Goal: Check status: Check status

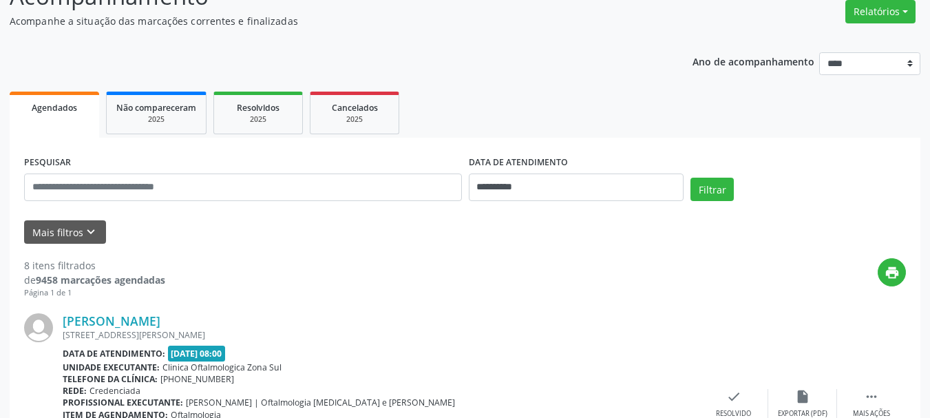
scroll to position [213, 0]
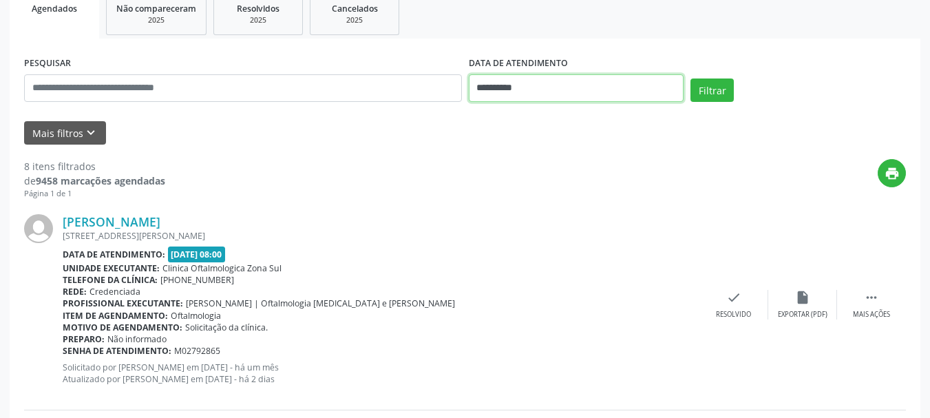
click at [533, 78] on input "**********" at bounding box center [577, 88] width 216 height 28
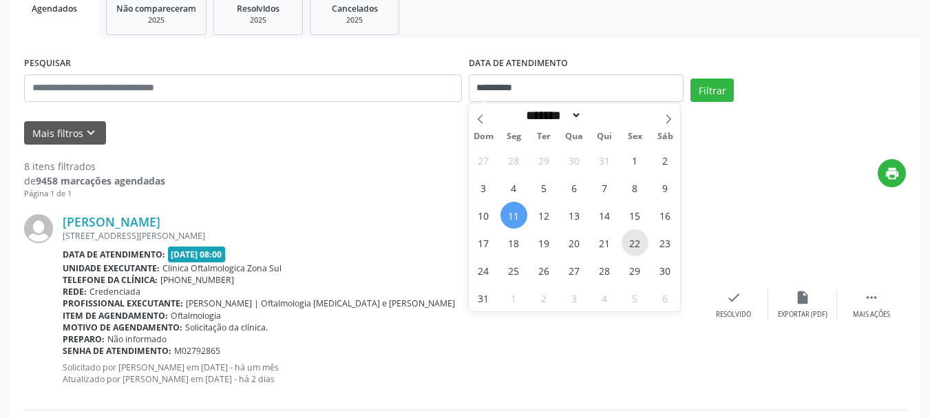
click at [636, 238] on span "22" at bounding box center [635, 242] width 27 height 27
type input "**********"
click at [636, 238] on span "22" at bounding box center [635, 242] width 27 height 27
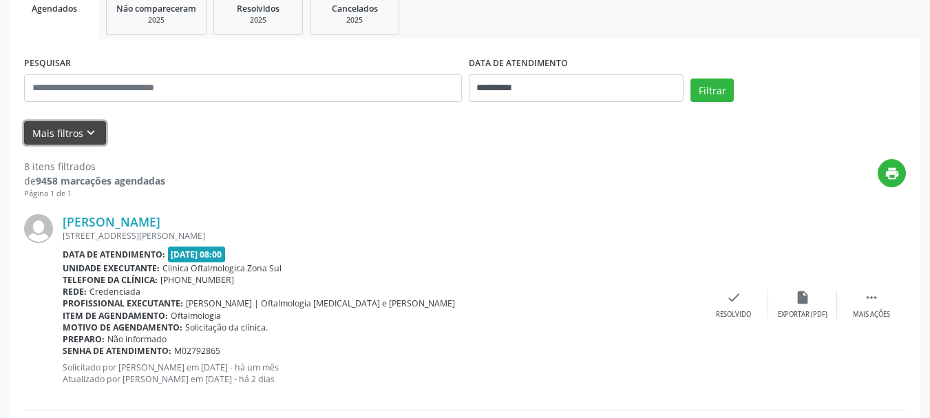
drag, startPoint x: 65, startPoint y: 145, endPoint x: 148, endPoint y: 134, distance: 84.0
click at [67, 145] on button "Mais filtros keyboard_arrow_down" at bounding box center [65, 133] width 82 height 24
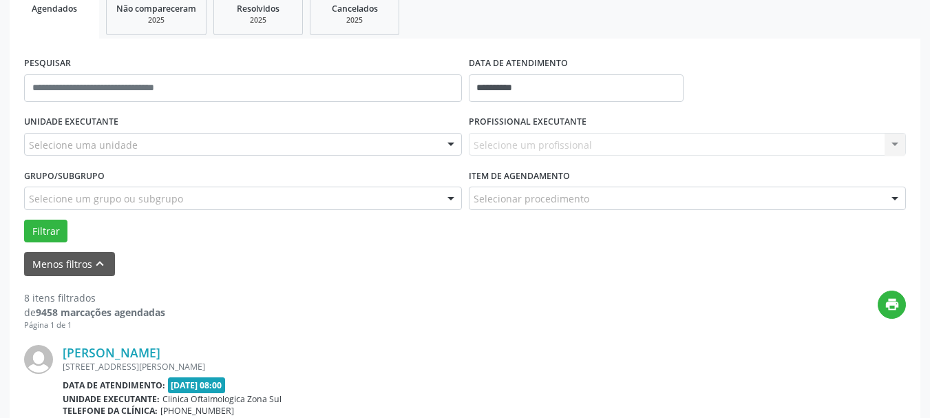
click at [284, 149] on div "Selecione uma unidade" at bounding box center [243, 144] width 438 height 23
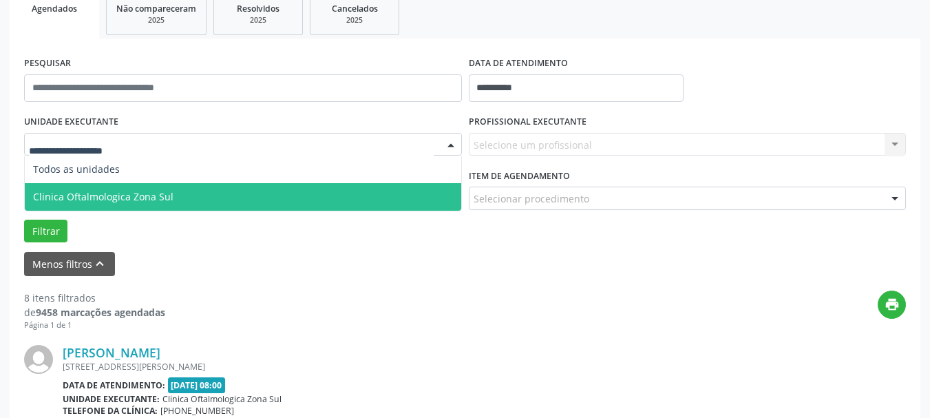
drag, startPoint x: 294, startPoint y: 196, endPoint x: 362, endPoint y: 191, distance: 68.3
click at [296, 197] on span "Clinica Oftalmologica Zona Sul" at bounding box center [243, 197] width 437 height 28
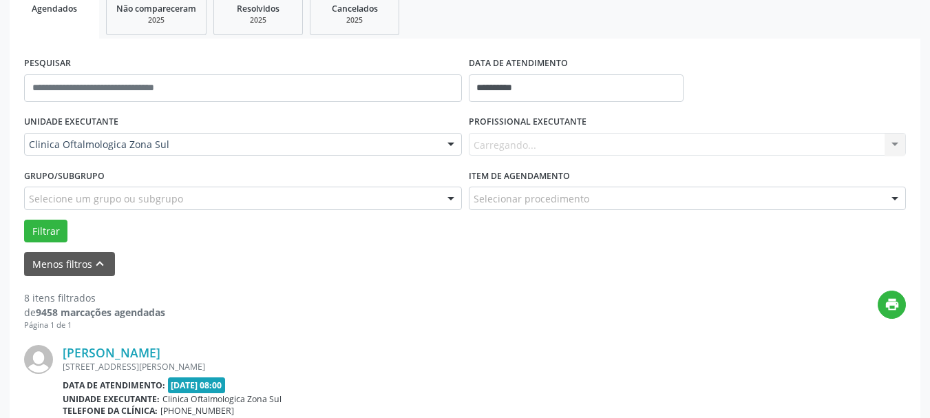
drag, startPoint x: 473, startPoint y: 158, endPoint x: 491, endPoint y: 147, distance: 20.7
click at [476, 156] on div "UNIDADE EXECUTANTE Clinica Oftalmologica Zona Sul Todos as unidades Clinica Oft…" at bounding box center [465, 177] width 889 height 131
click at [494, 146] on div "Carregando... Nenhum resultado encontrado para: " " Não há nenhuma opção para s…" at bounding box center [688, 144] width 438 height 23
click at [501, 157] on div "PROFISSIONAL EXECUTANTE [GEOGRAPHIC_DATA]... Nenhum resultado encontrado para: …" at bounding box center [687, 139] width 445 height 54
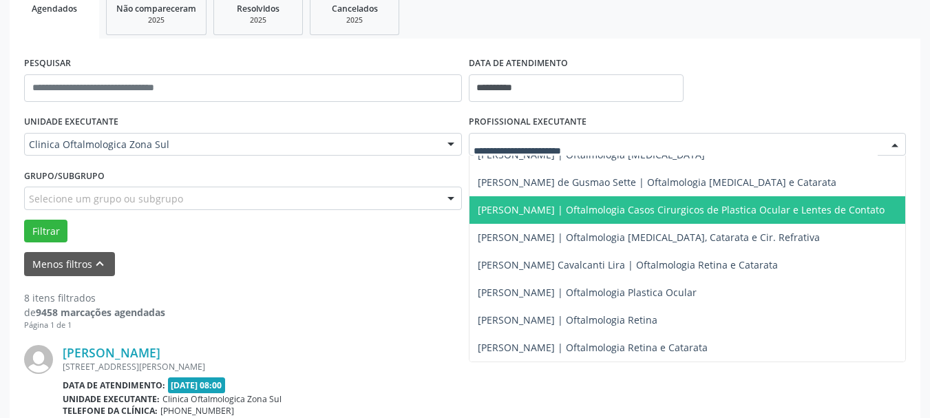
scroll to position [135, 0]
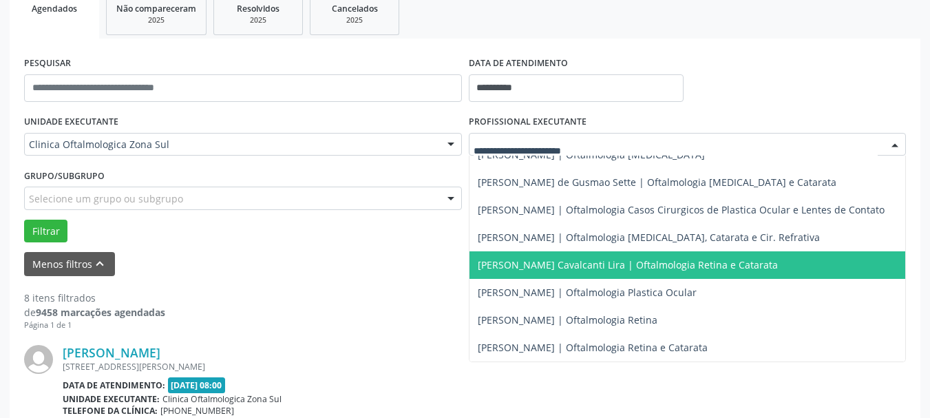
click at [516, 259] on span "[PERSON_NAME] Cavalcanti Lira | Oftalmologia Retina e Catarata" at bounding box center [628, 264] width 300 height 13
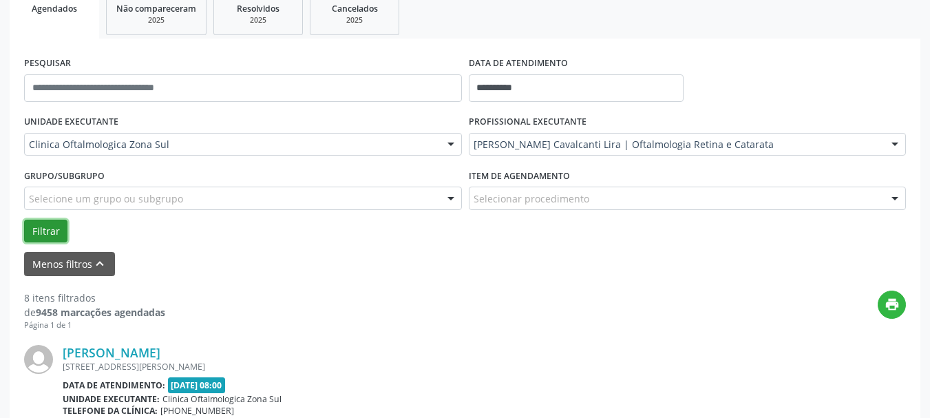
click at [29, 223] on button "Filtrar" at bounding box center [45, 231] width 43 height 23
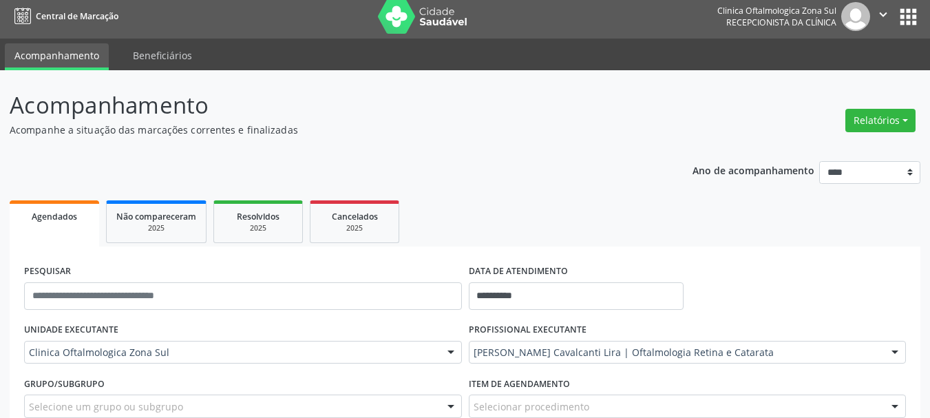
scroll to position [0, 0]
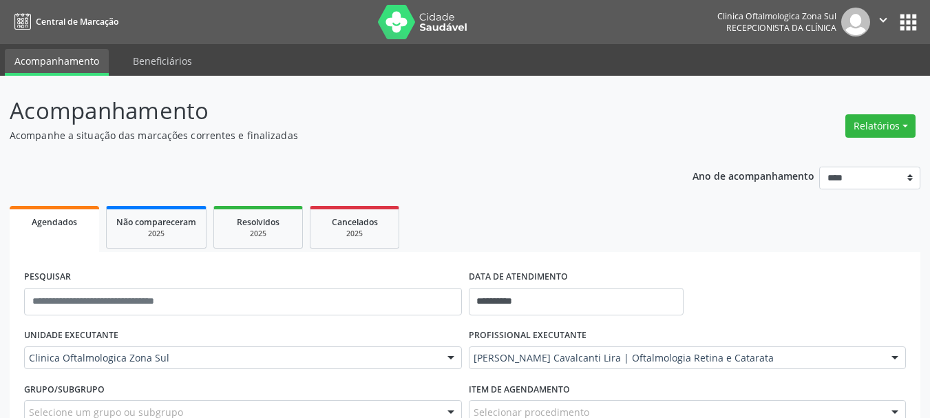
click at [830, 20] on div "Clinica Oftalmologica Zona Sul" at bounding box center [776, 16] width 119 height 12
click at [876, 21] on icon "" at bounding box center [883, 19] width 15 height 15
click at [767, 88] on div "**********" at bounding box center [465, 421] width 930 height 691
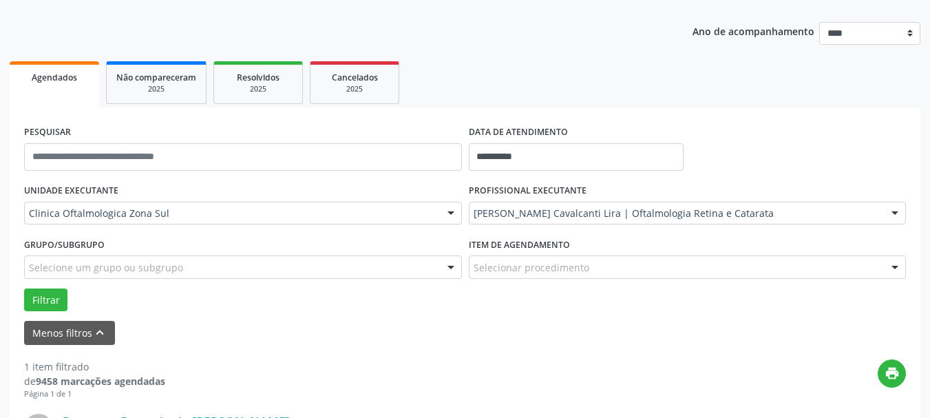
scroll to position [138, 0]
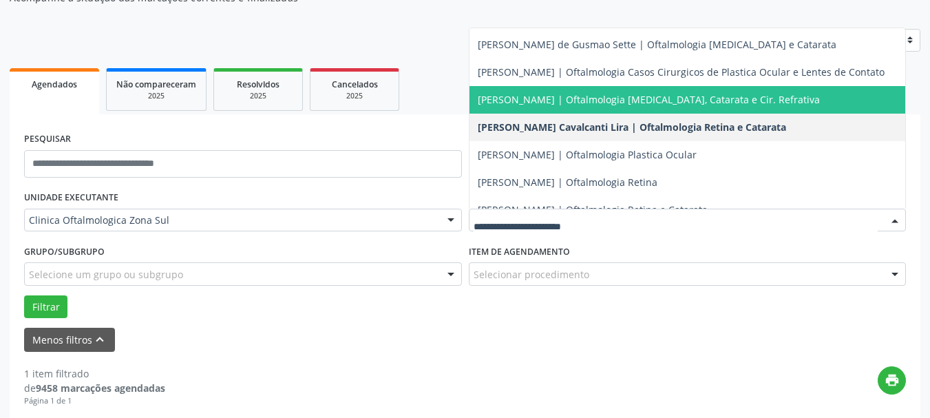
click at [515, 211] on div at bounding box center [688, 220] width 438 height 23
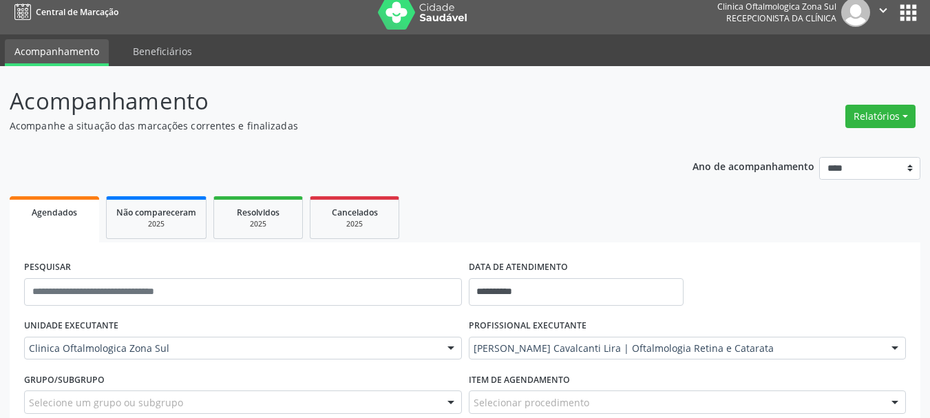
scroll to position [0, 0]
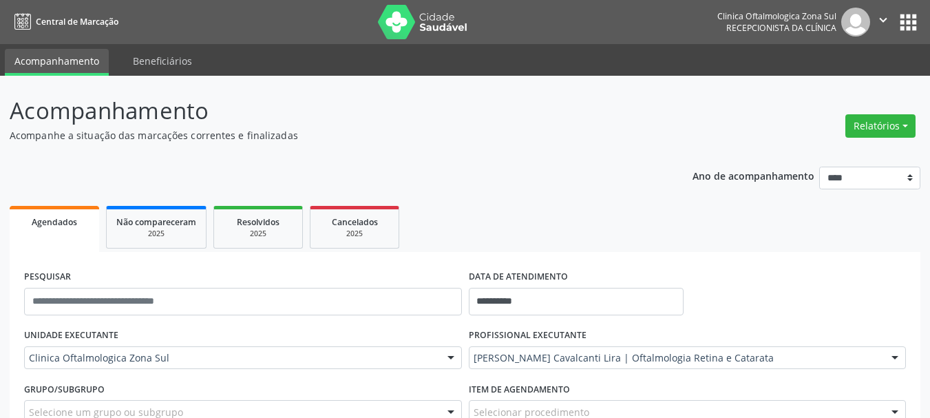
click at [61, 12] on link "Central de Marcação" at bounding box center [64, 21] width 109 height 23
